Goal: Check status: Check status

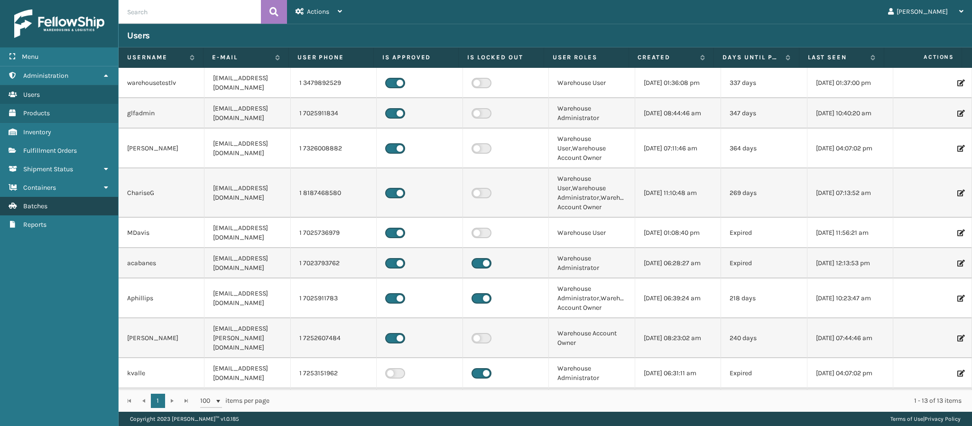
click at [51, 201] on link "Batches" at bounding box center [59, 206] width 118 height 19
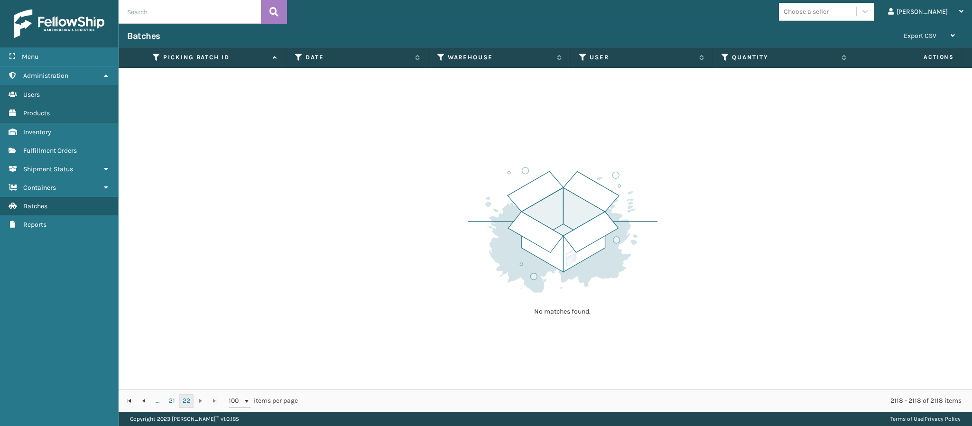
click at [187, 400] on link "22" at bounding box center [186, 401] width 14 height 14
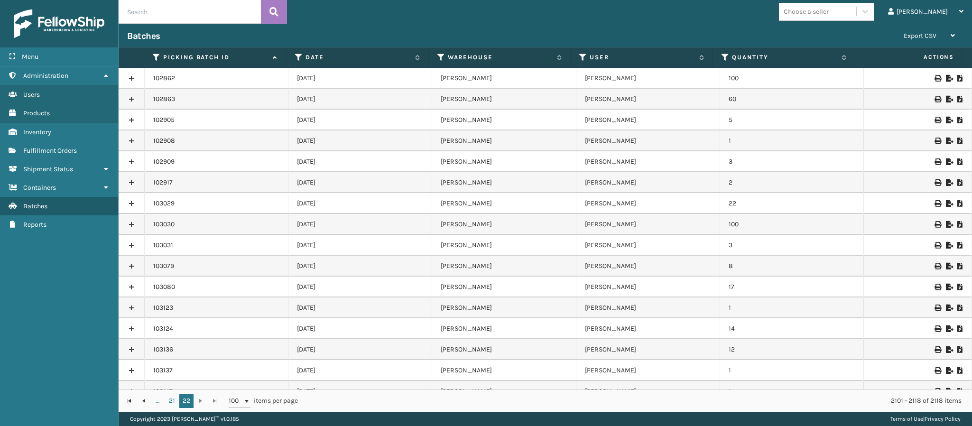
click at [130, 78] on link at bounding box center [132, 78] width 26 height 15
click at [70, 153] on link "Fulfillment Orders" at bounding box center [59, 150] width 118 height 19
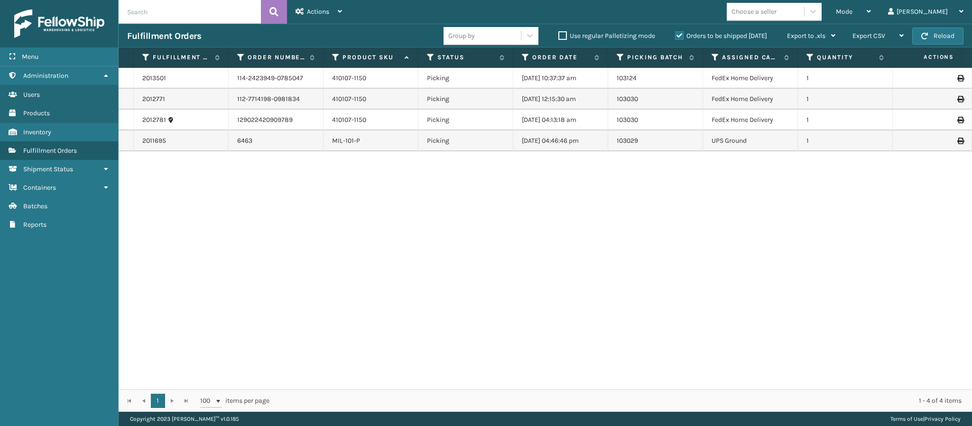
click at [678, 37] on label "Orders to be shipped [DATE]" at bounding box center [721, 36] width 92 height 8
click at [676, 37] on input "Orders to be shipped [DATE]" at bounding box center [675, 33] width 0 height 6
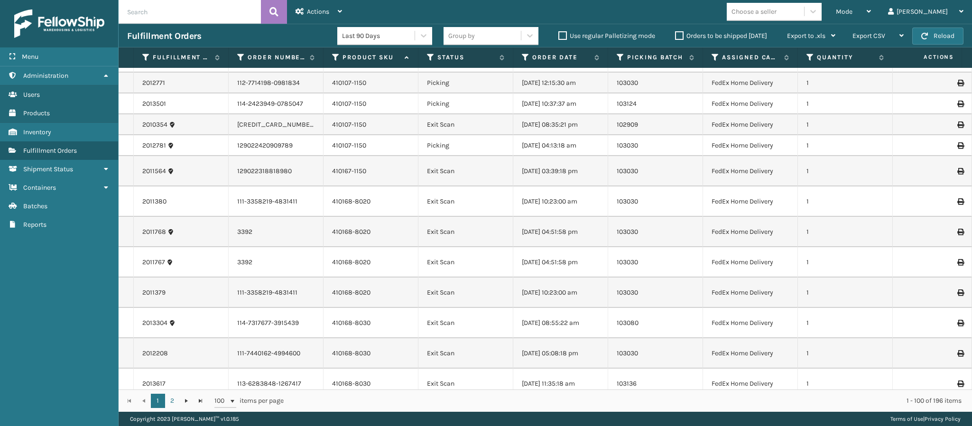
scroll to position [1208, 0]
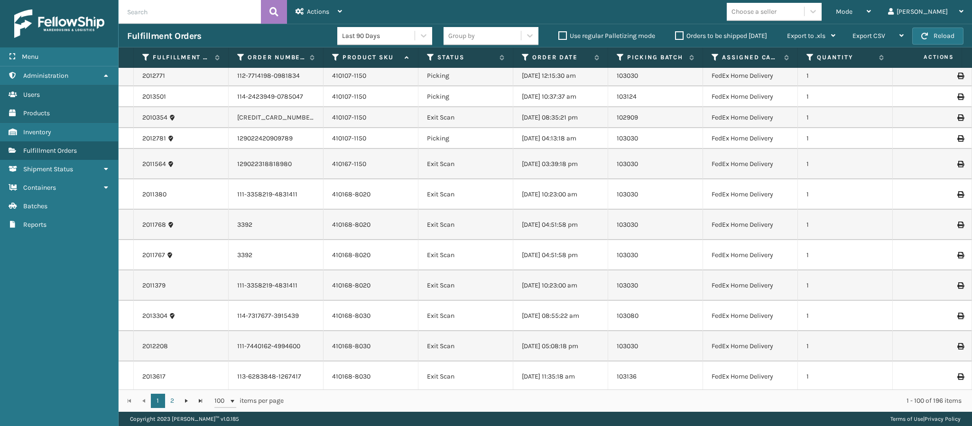
click at [226, 18] on input "text" at bounding box center [190, 12] width 142 height 24
type input "107-1150"
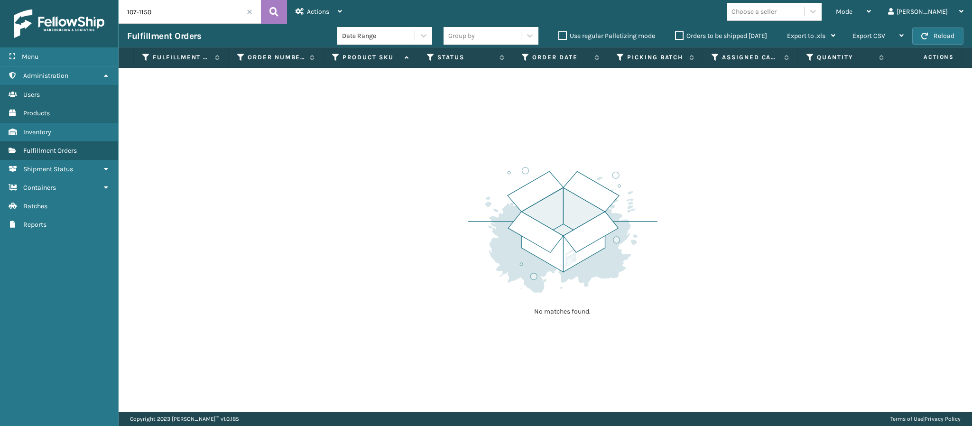
click at [672, 36] on div "Orders to be shipped [DATE]" at bounding box center [723, 35] width 112 height 11
click at [679, 37] on label "Orders to be shipped [DATE]" at bounding box center [721, 36] width 92 height 8
click at [676, 37] on input "Orders to be shipped [DATE]" at bounding box center [675, 33] width 0 height 6
click at [833, 40] on div "Export to .xls" at bounding box center [811, 36] width 48 height 24
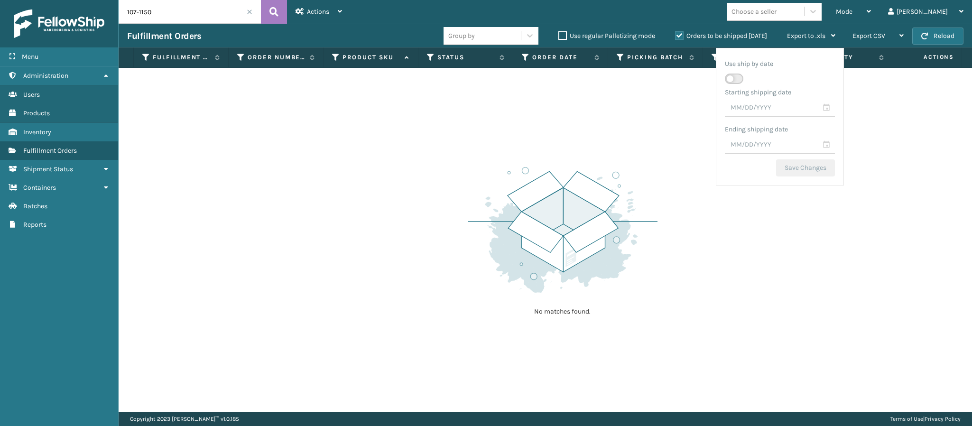
click at [649, 87] on div "No matches found." at bounding box center [546, 240] width 854 height 344
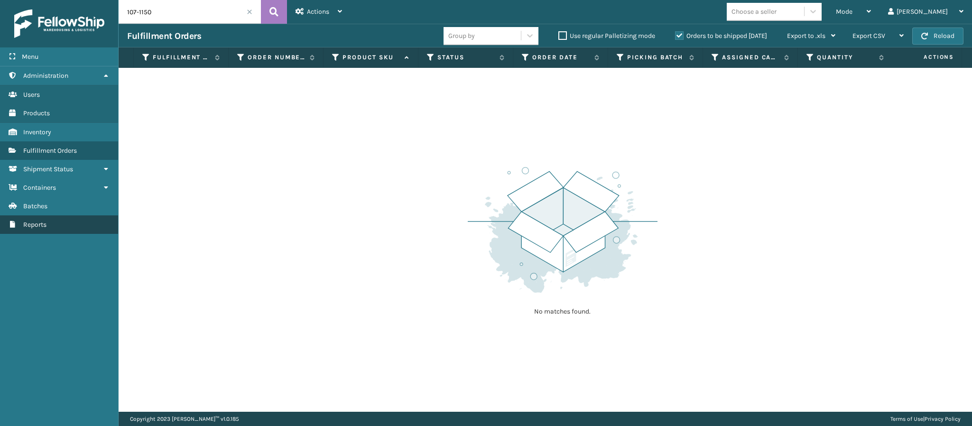
click at [46, 221] on span "Reports" at bounding box center [34, 225] width 23 height 8
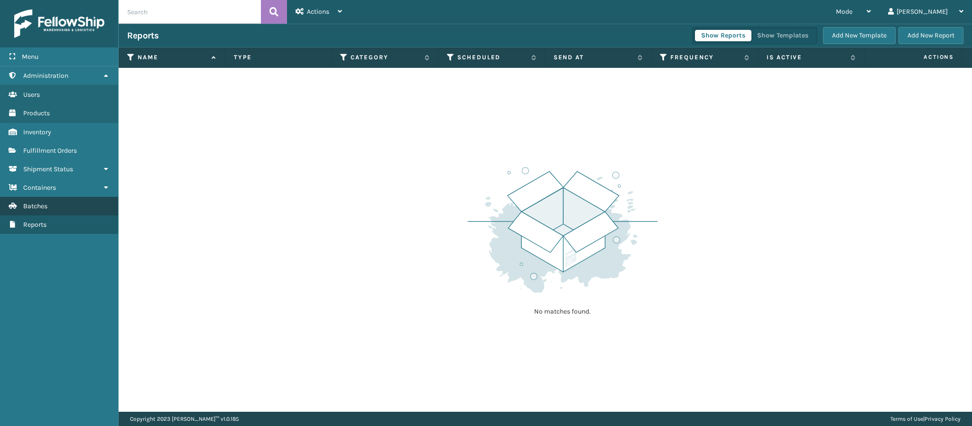
click at [34, 205] on span "Batches" at bounding box center [35, 206] width 24 height 8
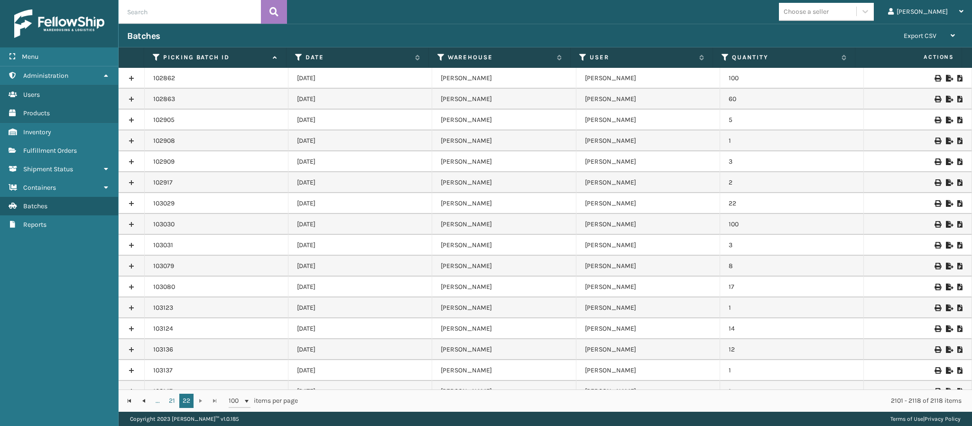
click at [131, 80] on link at bounding box center [132, 78] width 26 height 15
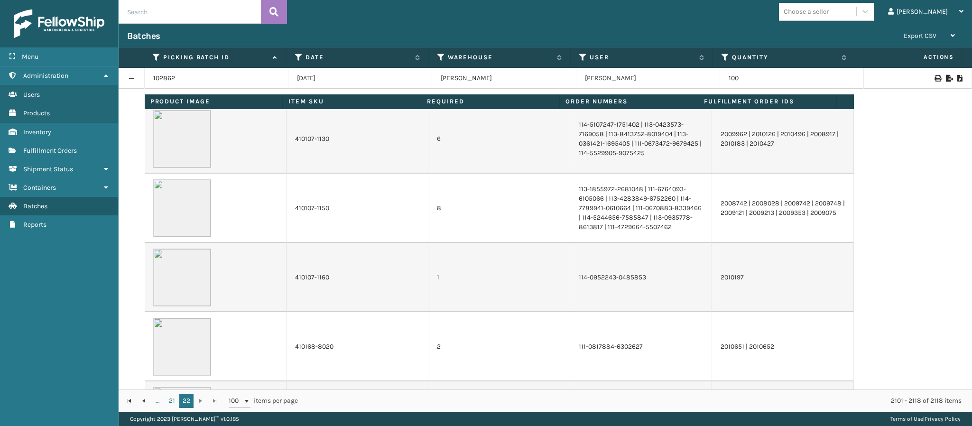
scroll to position [486, 0]
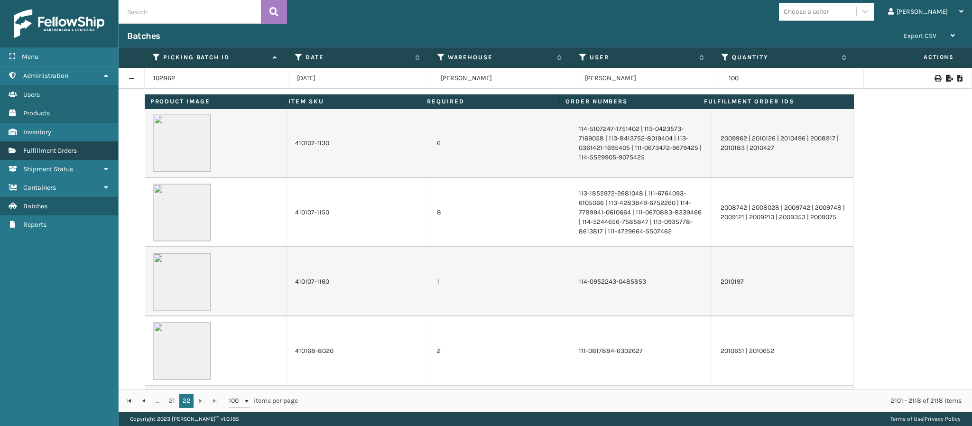
click at [65, 150] on span "Fulfillment Orders" at bounding box center [50, 151] width 54 height 8
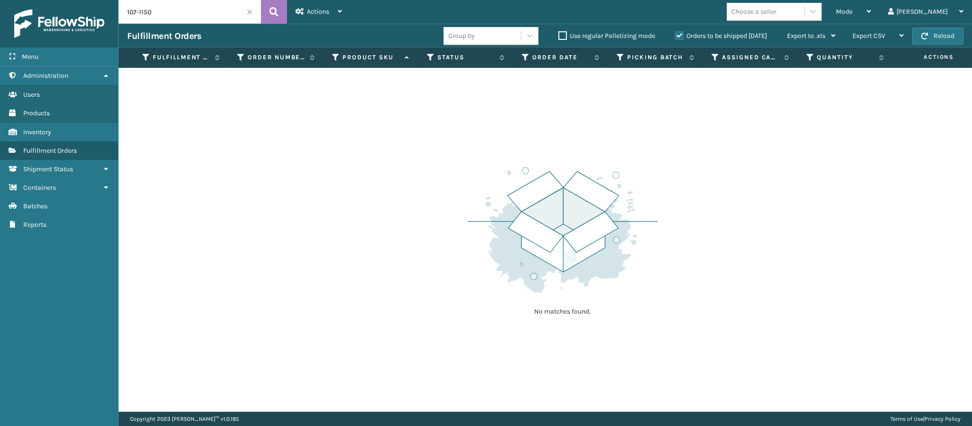
click at [677, 39] on label "Orders to be shipped [DATE]" at bounding box center [721, 36] width 92 height 8
click at [676, 37] on input "Orders to be shipped [DATE]" at bounding box center [675, 33] width 0 height 6
click at [422, 37] on icon at bounding box center [424, 35] width 6 height 3
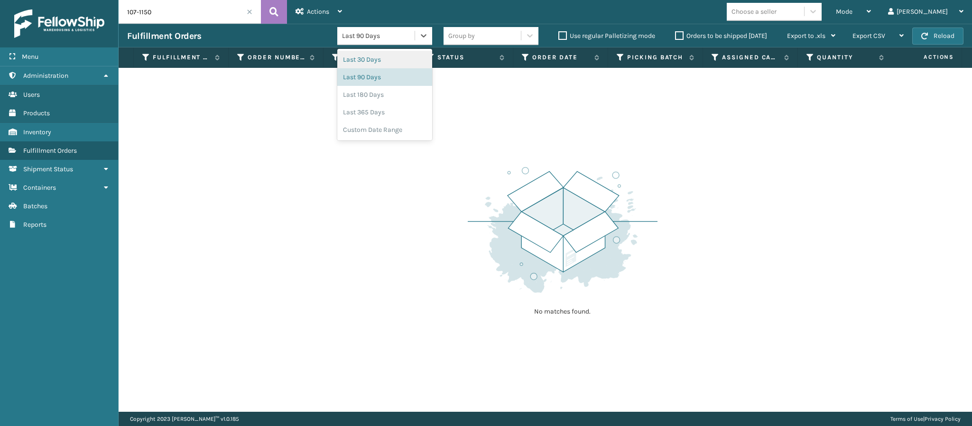
click at [389, 62] on div "Last 30 Days" at bounding box center [384, 60] width 95 height 18
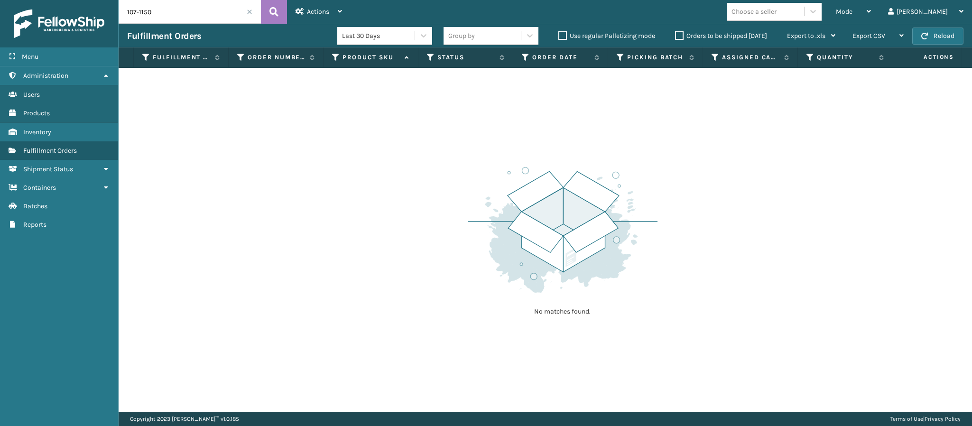
scroll to position [0, 382]
click at [818, 9] on icon at bounding box center [813, 11] width 9 height 9
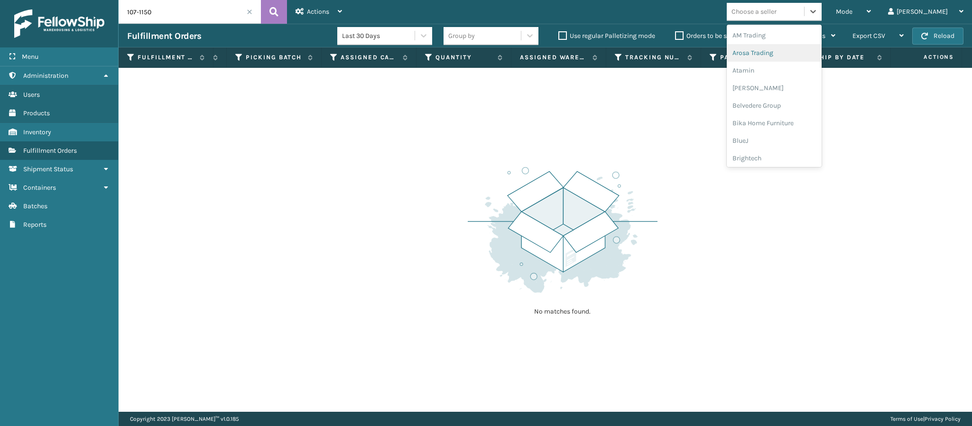
scroll to position [164, 0]
click at [778, 101] on div "FoamTex" at bounding box center [774, 100] width 95 height 18
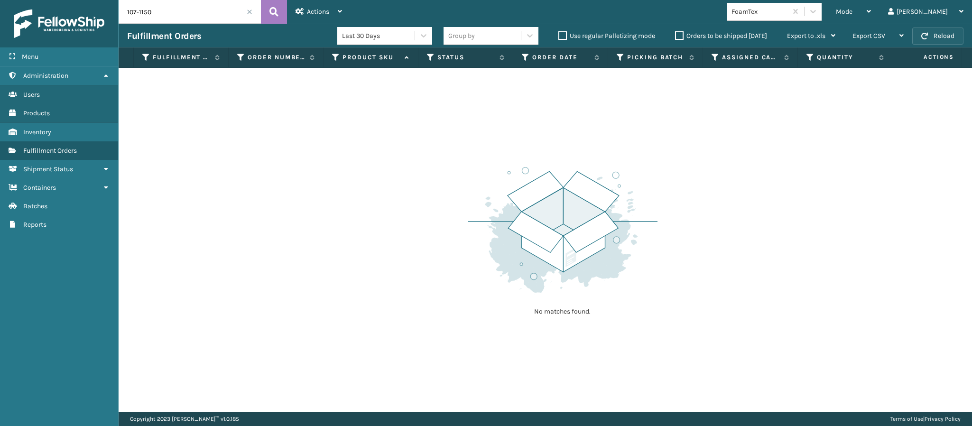
click at [929, 36] on button "Reload" at bounding box center [938, 36] width 51 height 17
click at [682, 36] on label "Orders to be shipped [DATE]" at bounding box center [721, 36] width 92 height 8
click at [676, 36] on input "Orders to be shipped [DATE]" at bounding box center [675, 33] width 0 height 6
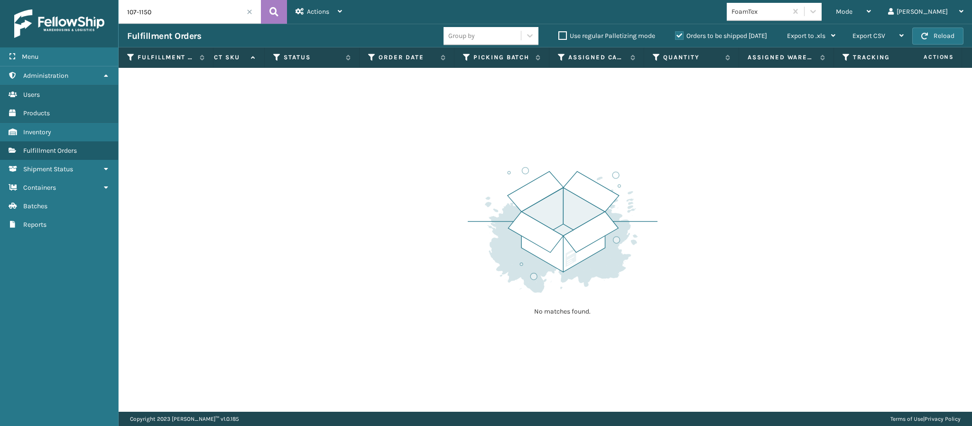
scroll to position [0, 382]
click at [943, 55] on span "Actions" at bounding box center [927, 57] width 66 height 16
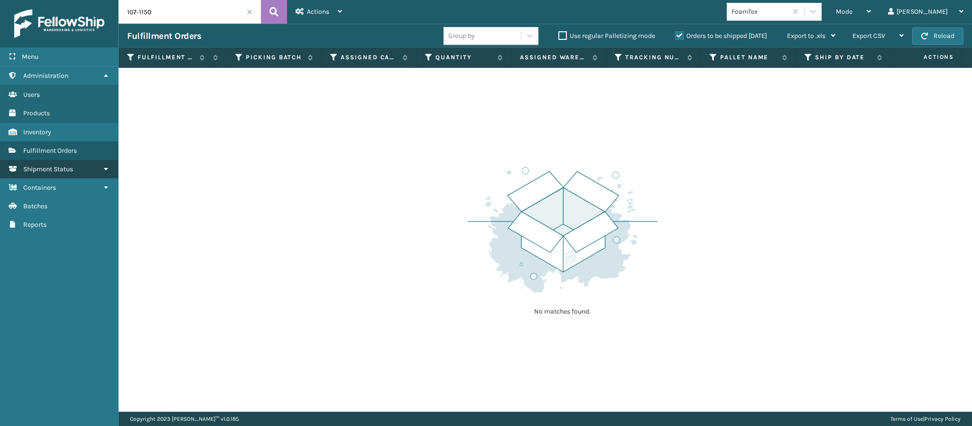
click at [83, 164] on link "Inventory Shipment Status" at bounding box center [59, 169] width 118 height 19
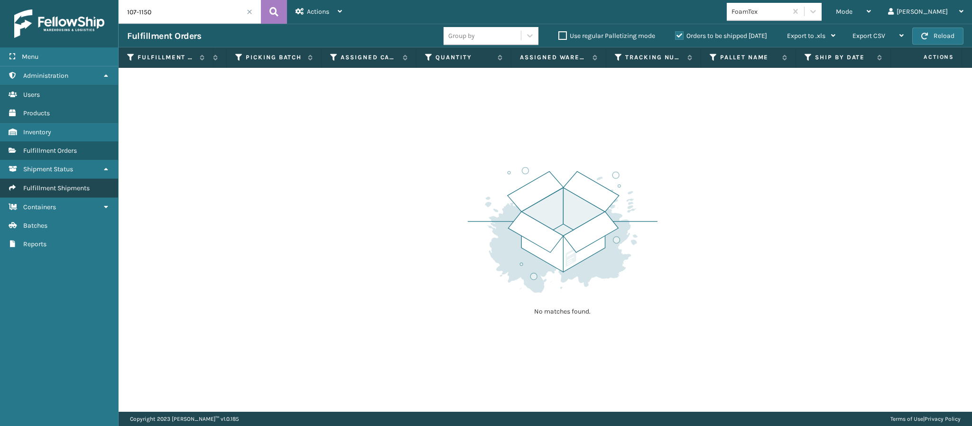
click at [86, 186] on span "Fulfillment Shipments" at bounding box center [56, 188] width 66 height 8
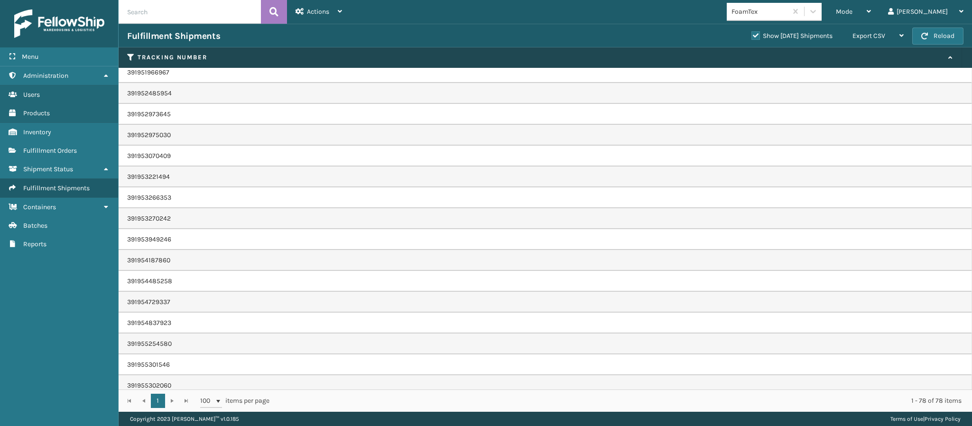
scroll to position [271, 0]
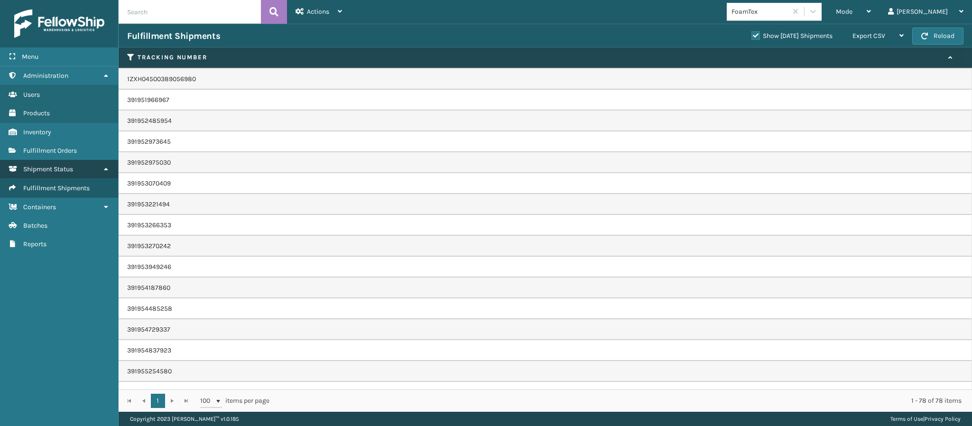
click at [64, 166] on span "Shipment Status" at bounding box center [48, 169] width 50 height 8
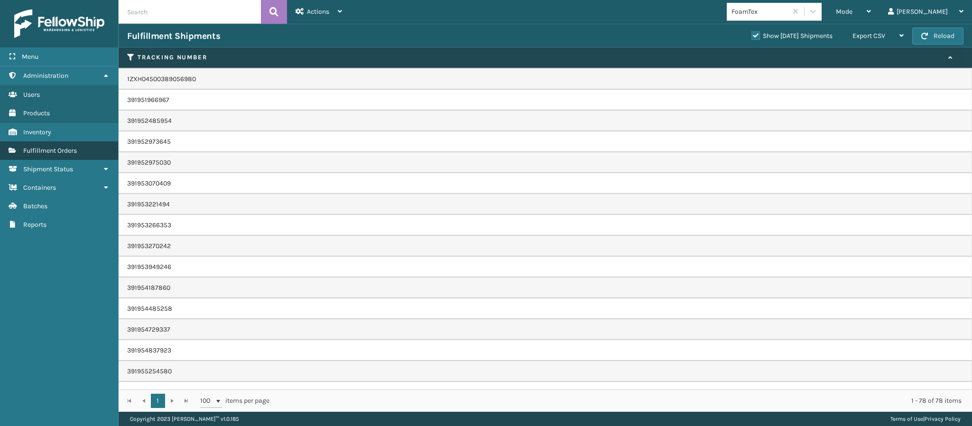
click at [59, 154] on link "Fulfillment Orders" at bounding box center [59, 150] width 118 height 19
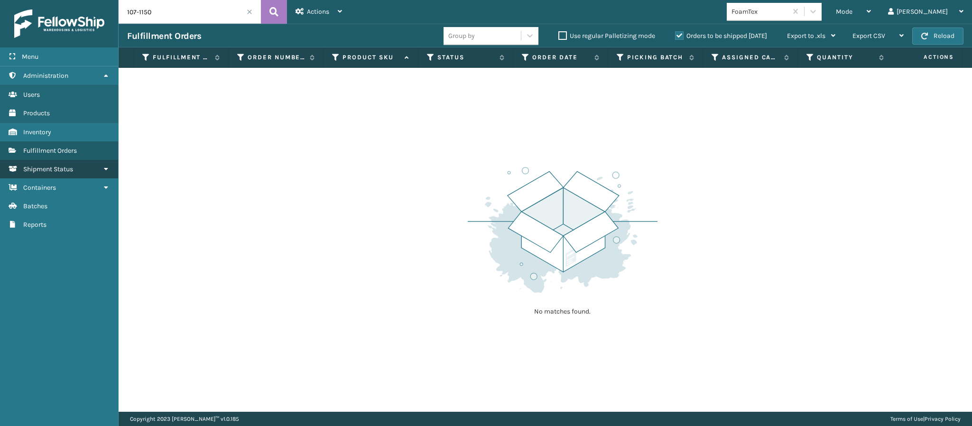
click at [68, 165] on span "Shipment Status" at bounding box center [48, 169] width 50 height 8
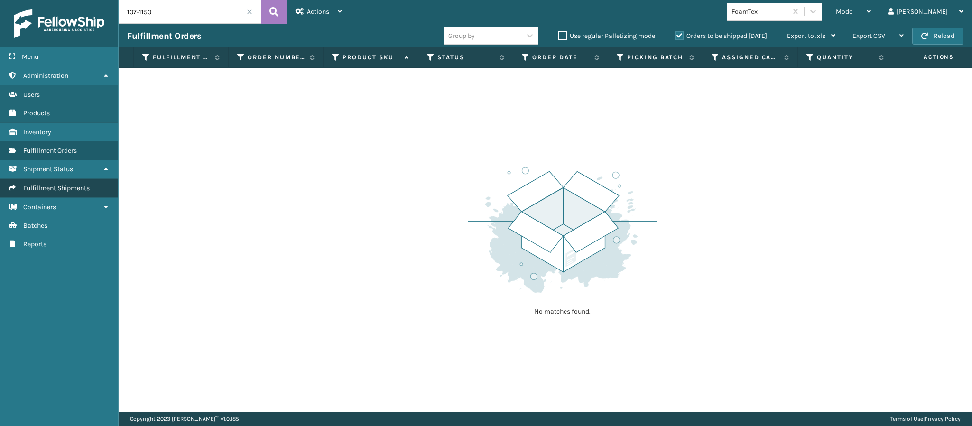
click at [76, 188] on span "Fulfillment Shipments" at bounding box center [56, 188] width 66 height 8
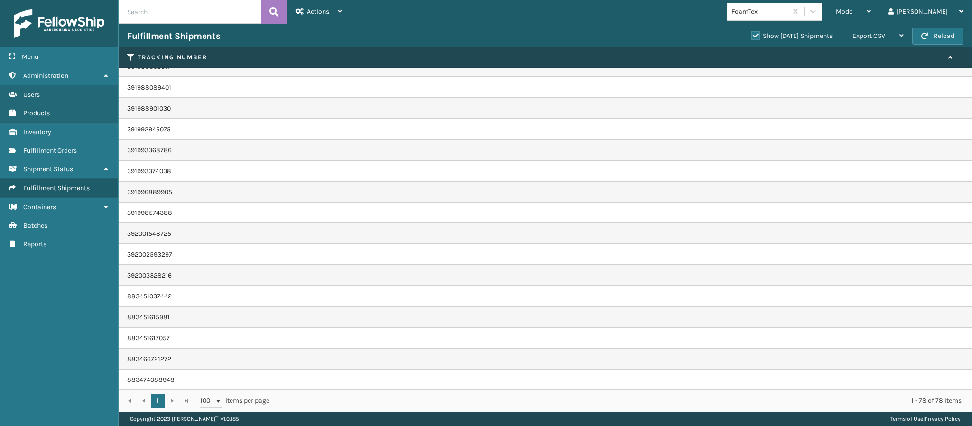
scroll to position [1306, 0]
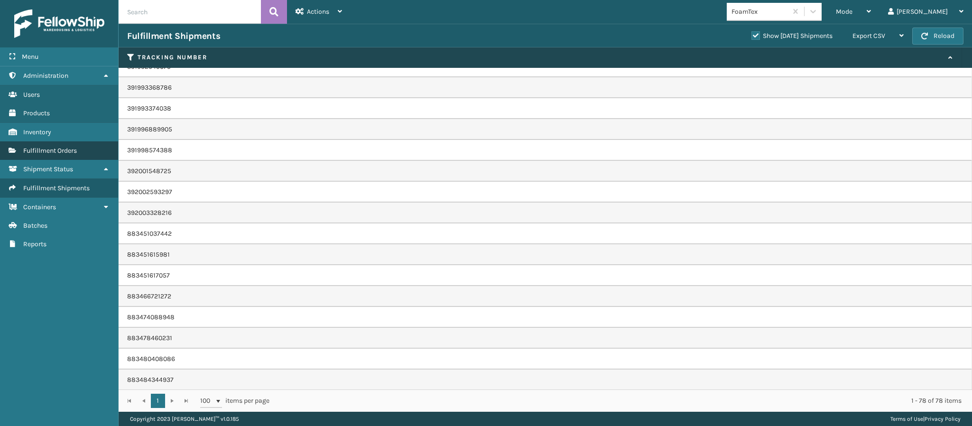
click at [52, 151] on span "Fulfillment Orders" at bounding box center [50, 151] width 54 height 8
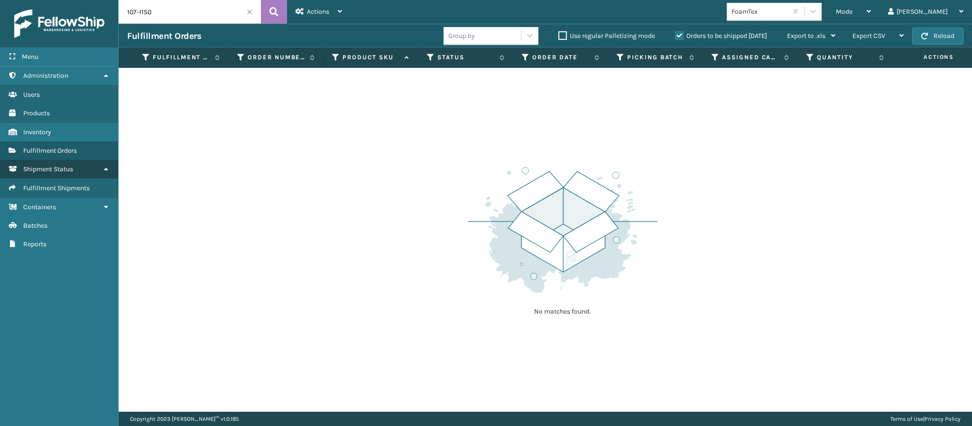
drag, startPoint x: 0, startPoint y: 215, endPoint x: 65, endPoint y: 161, distance: 84.6
click at [65, 161] on ul "Administration Users Products Inventory Fulfillment Orders Shipment Status Fulf…" at bounding box center [59, 159] width 118 height 187
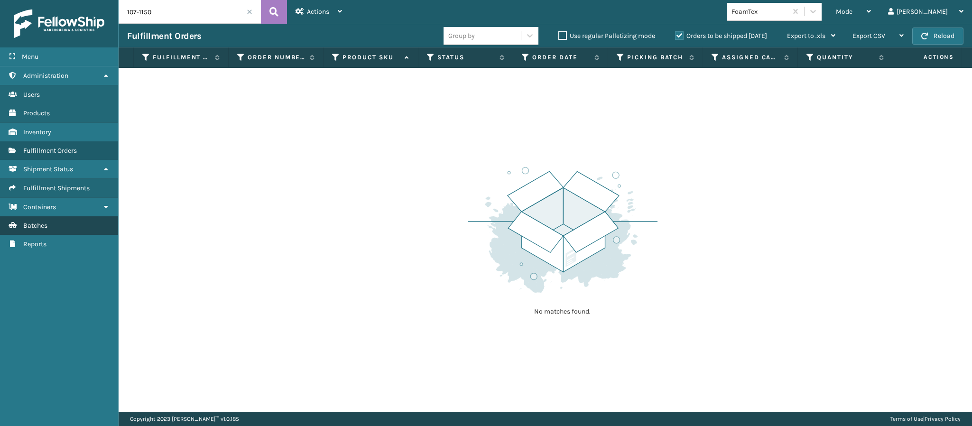
click at [63, 227] on link "Batches" at bounding box center [59, 225] width 118 height 19
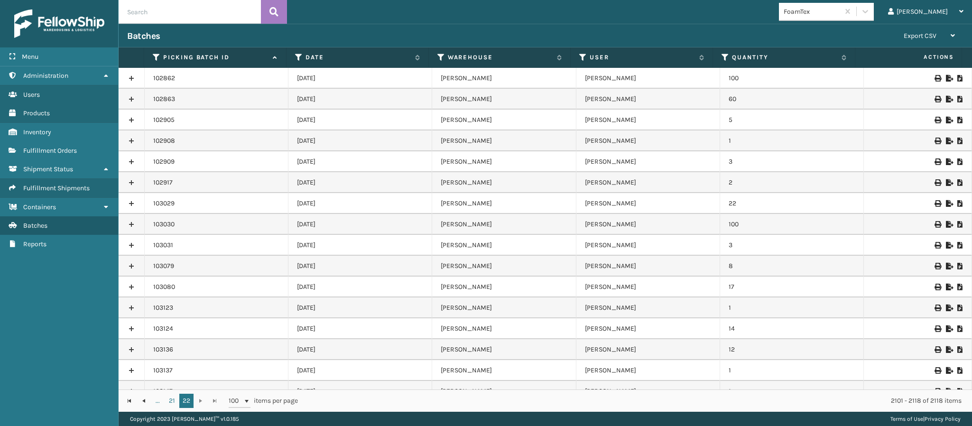
click at [130, 100] on link at bounding box center [132, 99] width 26 height 15
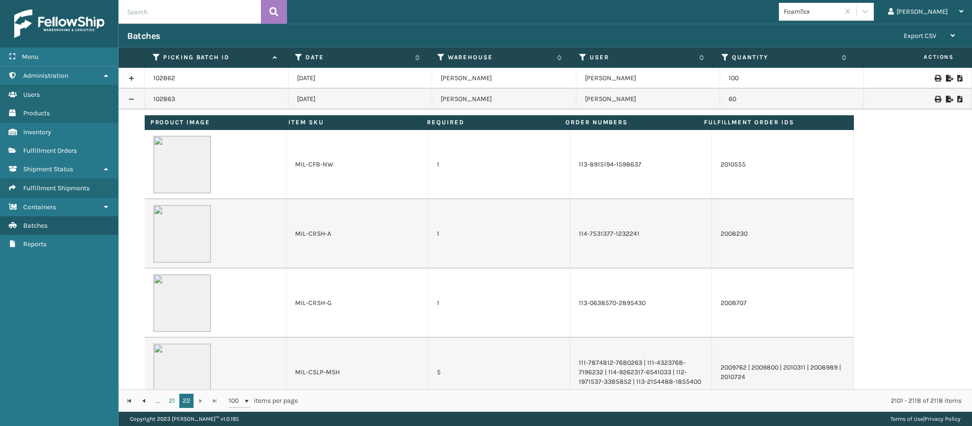
click at [131, 97] on link at bounding box center [132, 99] width 26 height 15
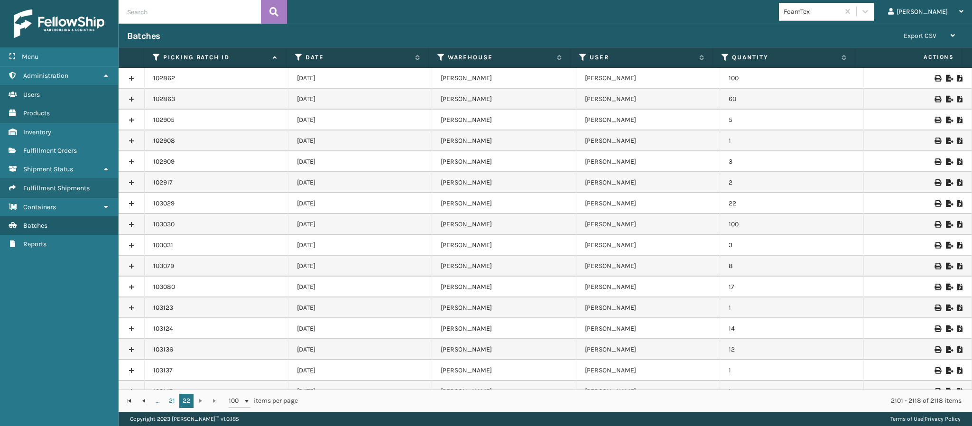
click at [132, 117] on link at bounding box center [132, 119] width 26 height 15
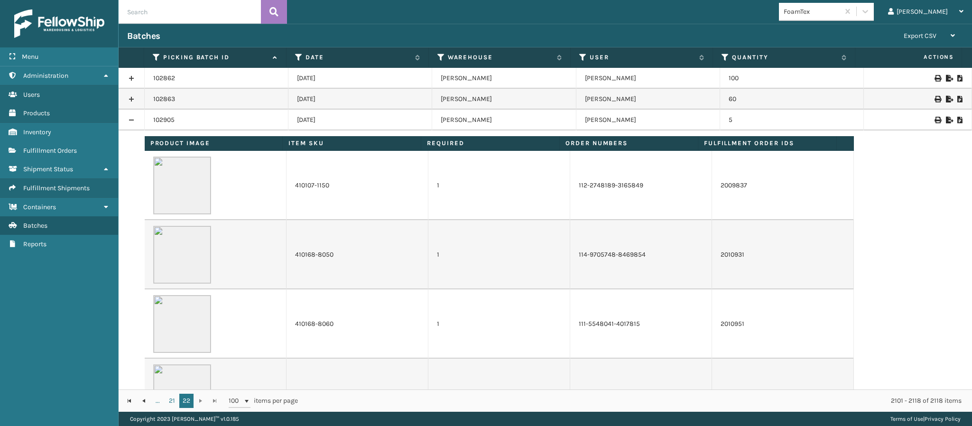
click at [131, 118] on link at bounding box center [132, 119] width 26 height 15
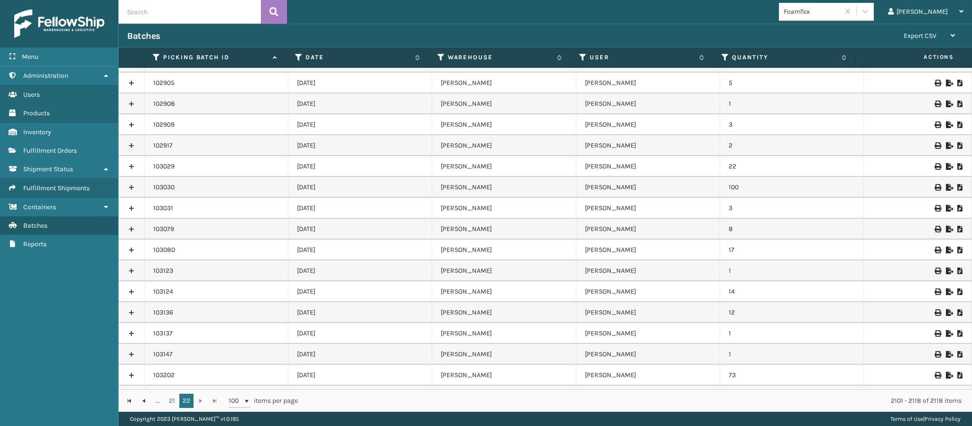
scroll to position [55, 0]
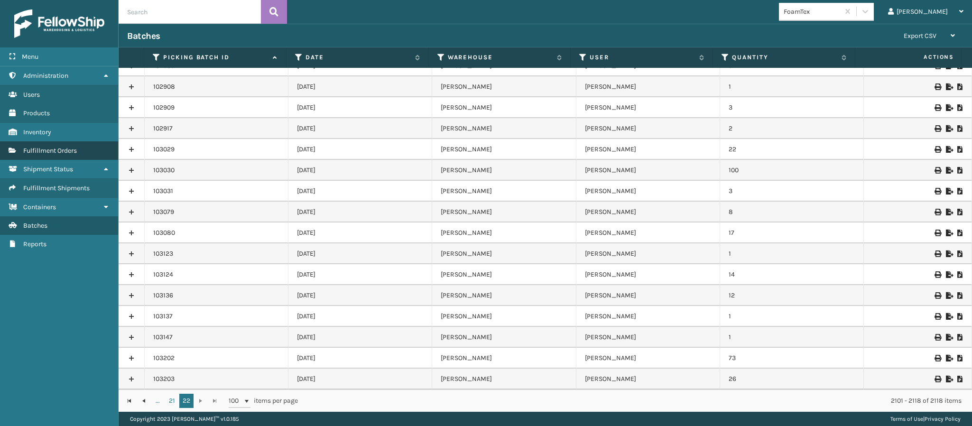
click at [75, 152] on span "Fulfillment Orders" at bounding box center [50, 151] width 54 height 8
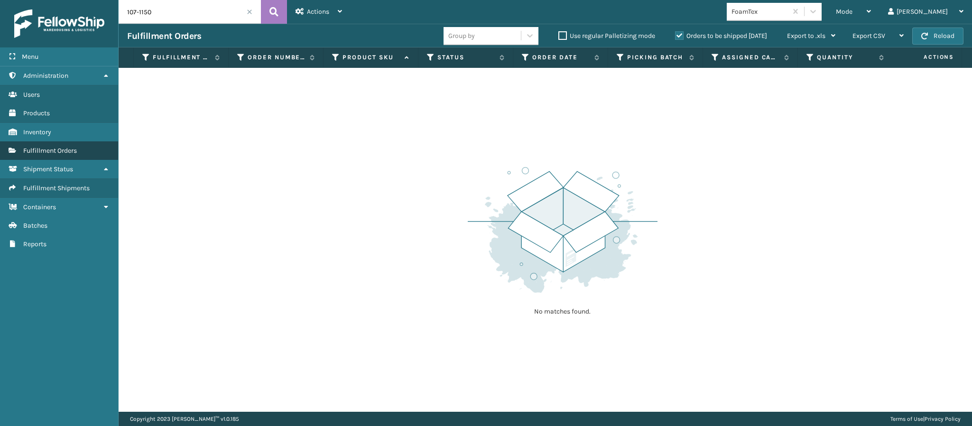
click at [75, 144] on link "Fulfillment Orders" at bounding box center [59, 150] width 118 height 19
click at [198, 9] on input "107-1150" at bounding box center [190, 12] width 142 height 24
click at [271, 13] on icon at bounding box center [274, 12] width 9 height 14
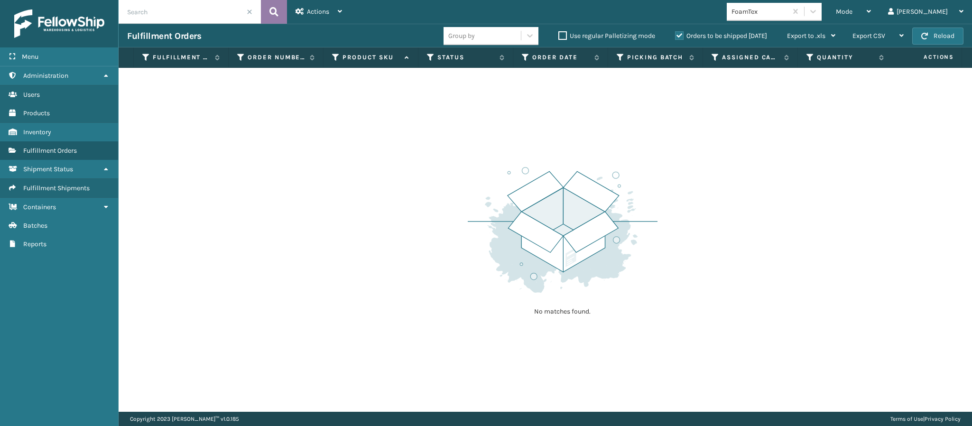
click at [261, 0] on button at bounding box center [274, 12] width 26 height 24
